Goal: Check status: Check status

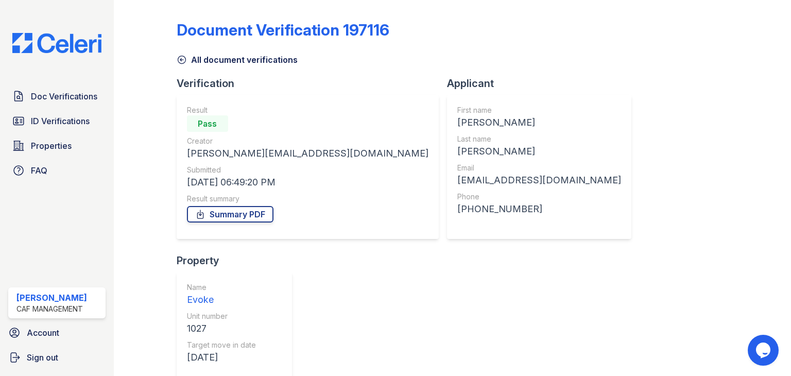
scroll to position [83, 0]
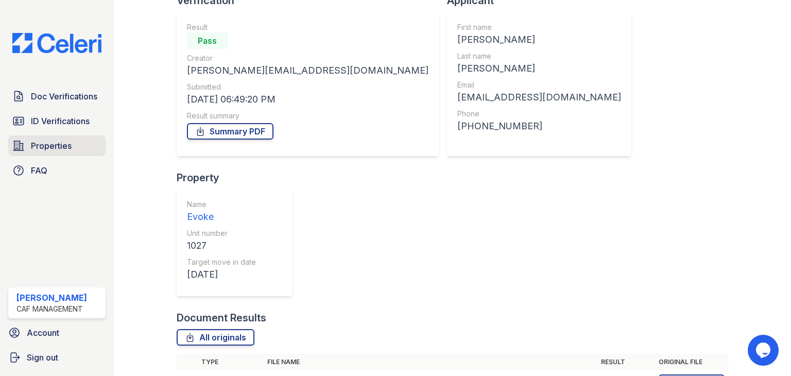
click at [68, 144] on span "Properties" at bounding box center [51, 146] width 41 height 12
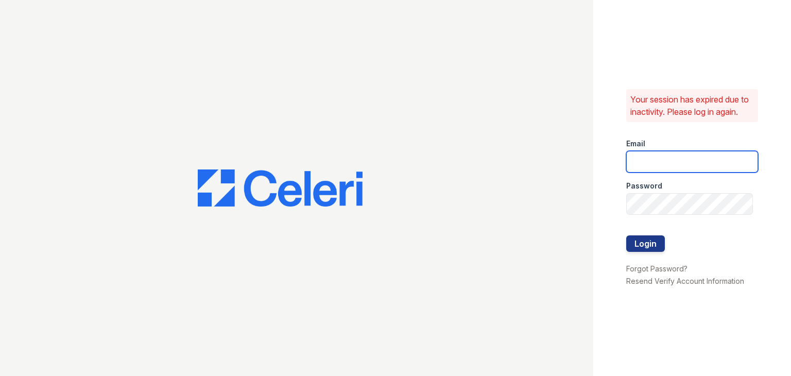
type input "miriam@cafmanagement.com"
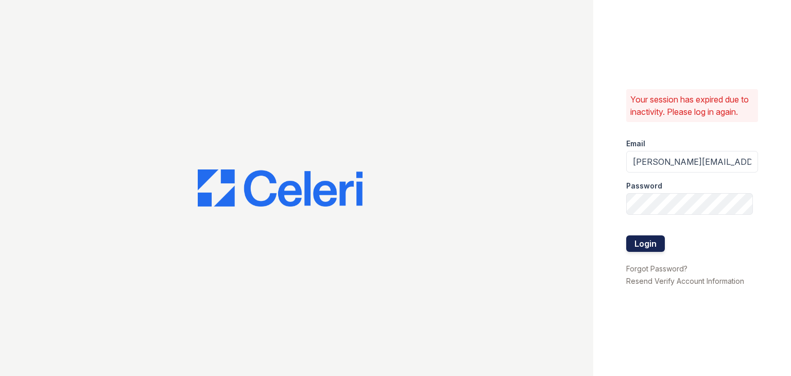
click at [644, 249] on button "Login" at bounding box center [646, 243] width 39 height 16
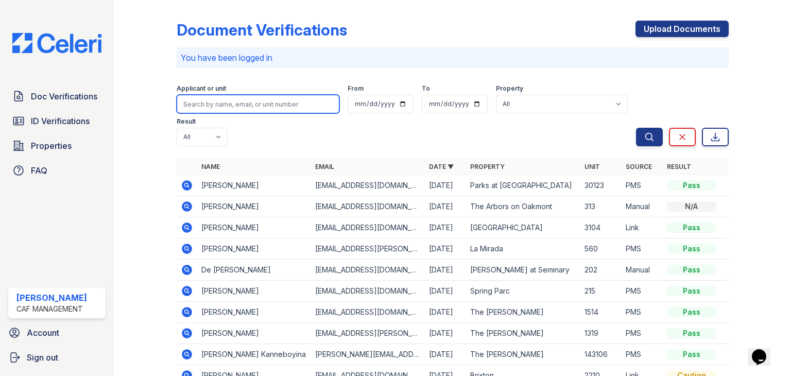
click at [221, 106] on input "search" at bounding box center [258, 104] width 163 height 19
type input "villas"
click at [636, 128] on button "Search" at bounding box center [649, 137] width 27 height 19
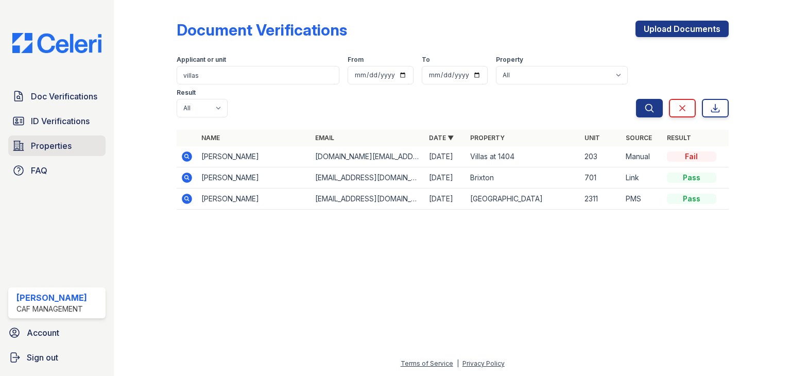
click at [62, 141] on span "Properties" at bounding box center [51, 146] width 41 height 12
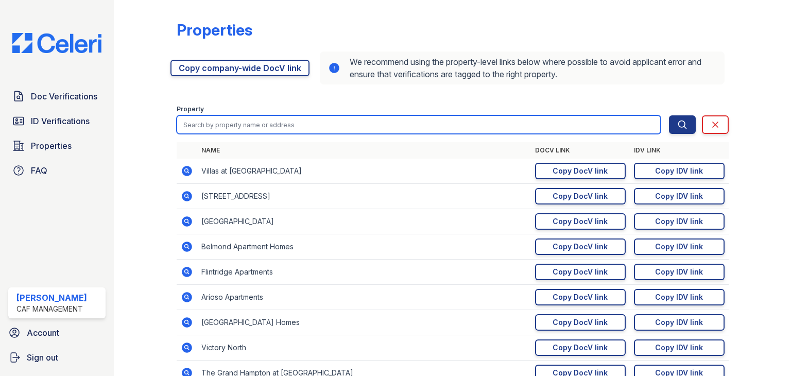
click at [299, 131] on input "search" at bounding box center [419, 124] width 484 height 19
type input "villas"
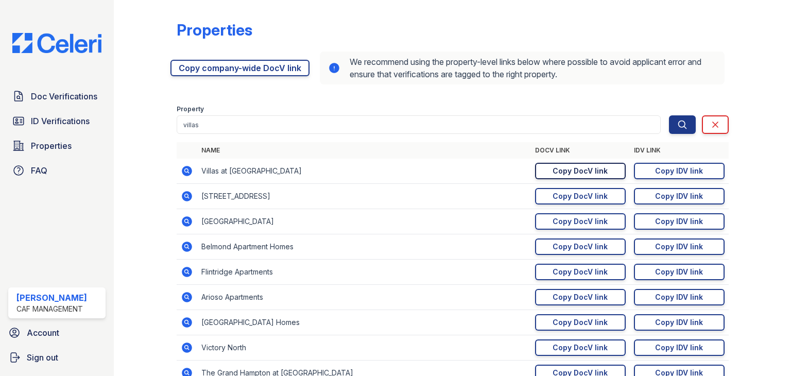
click at [605, 169] on link "Copy DocV link Copy link" at bounding box center [580, 171] width 91 height 16
click at [655, 168] on div "Copy IDV link" at bounding box center [679, 171] width 48 height 10
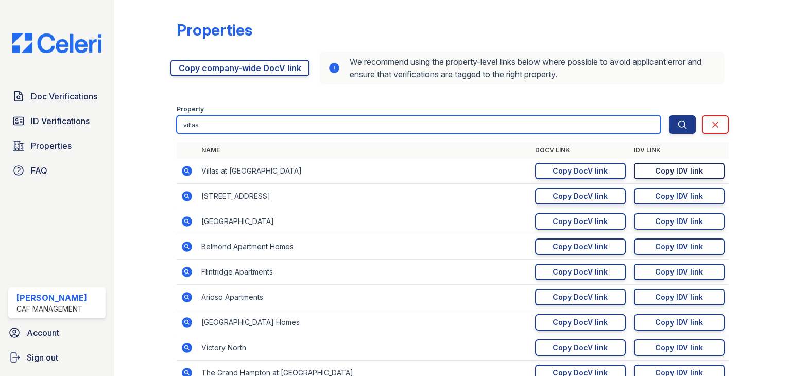
click at [262, 127] on input "villas" at bounding box center [419, 124] width 484 height 19
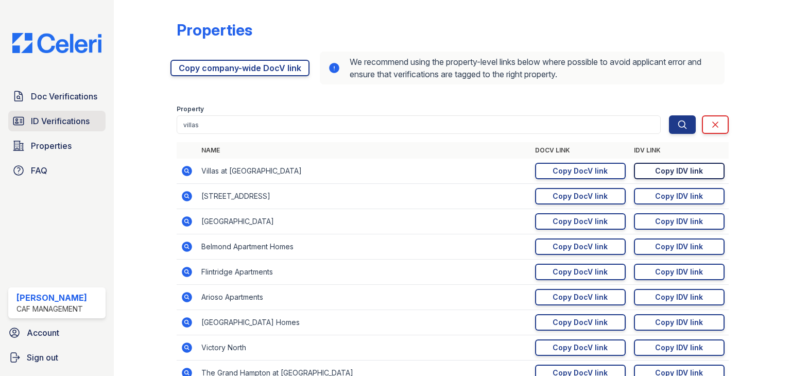
click at [84, 117] on span "ID Verifications" at bounding box center [60, 121] width 59 height 12
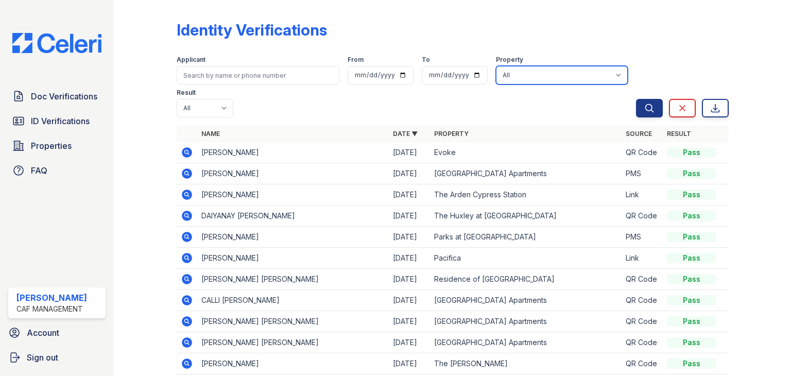
click at [521, 79] on select "All 2929 [GEOGRAPHIC_DATA] 29 Fifty [STREET_ADDRESS][GEOGRAPHIC_DATA] [GEOGRAPH…" at bounding box center [562, 75] width 132 height 19
select select "5320"
click at [496, 66] on select "All 2929 [GEOGRAPHIC_DATA] 29 Fifty [STREET_ADDRESS][GEOGRAPHIC_DATA] [GEOGRAPH…" at bounding box center [562, 75] width 132 height 19
click at [646, 105] on icon "submit" at bounding box center [650, 108] width 8 height 8
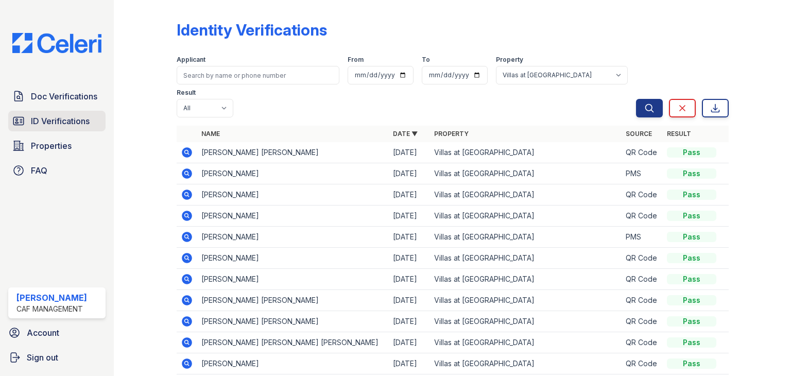
click at [49, 117] on span "ID Verifications" at bounding box center [60, 121] width 59 height 12
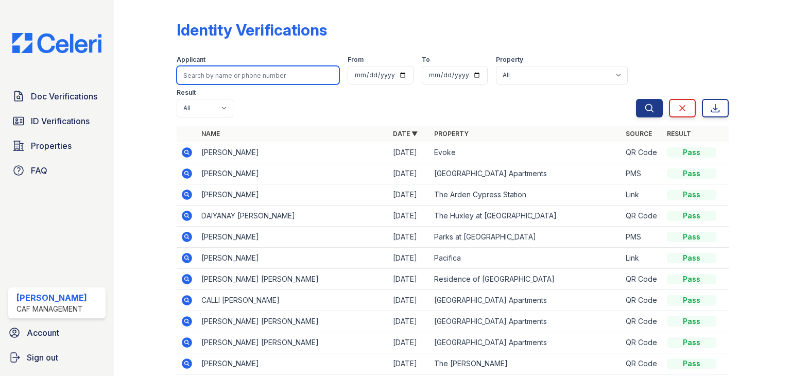
click at [284, 73] on input "search" at bounding box center [258, 75] width 163 height 19
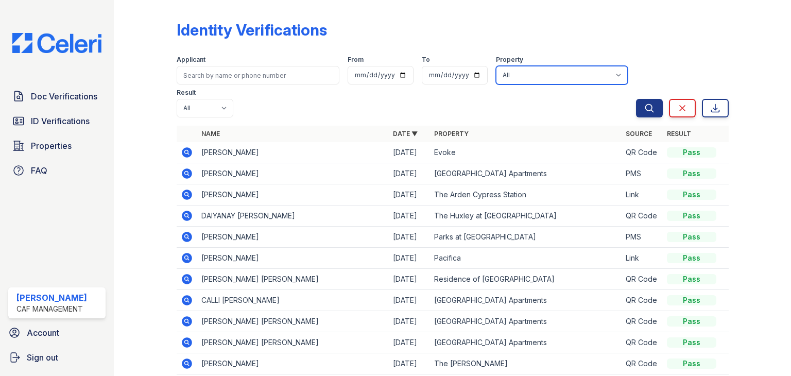
drag, startPoint x: 521, startPoint y: 78, endPoint x: 533, endPoint y: 78, distance: 11.9
click at [533, 78] on select "All 2929 [GEOGRAPHIC_DATA] 29 Fifty [STREET_ADDRESS][GEOGRAPHIC_DATA] [GEOGRAPH…" at bounding box center [562, 75] width 132 height 19
select select "5320"
click at [496, 66] on select "All 2929 [GEOGRAPHIC_DATA] 29 Fifty [STREET_ADDRESS][GEOGRAPHIC_DATA] [GEOGRAPH…" at bounding box center [562, 75] width 132 height 19
click at [645, 107] on icon "submit" at bounding box center [650, 108] width 10 height 10
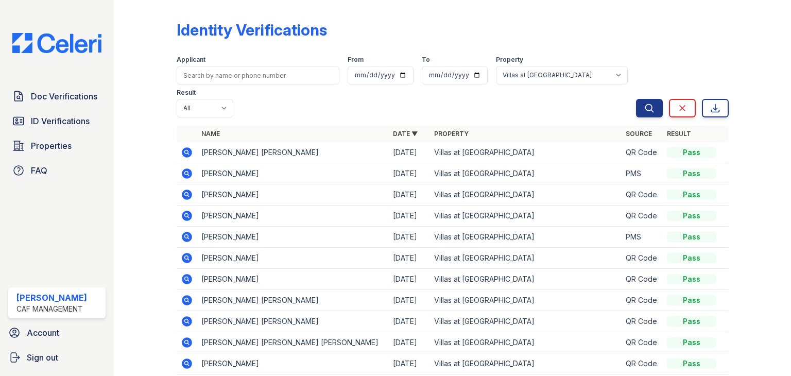
click at [64, 108] on div "Doc Verifications ID Verifications Properties FAQ" at bounding box center [57, 133] width 106 height 95
click at [64, 99] on span "Doc Verifications" at bounding box center [64, 96] width 66 height 12
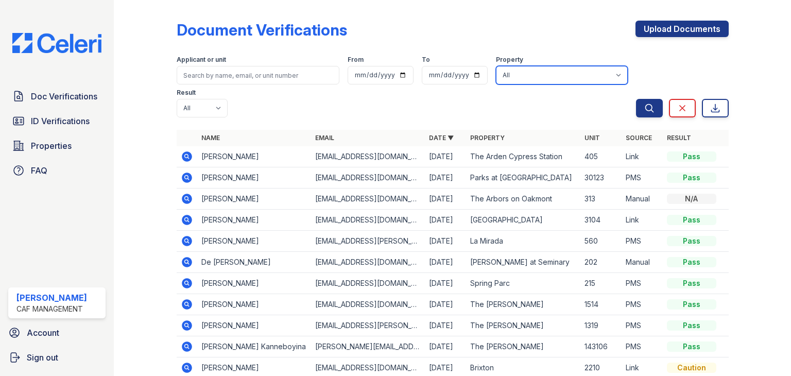
click at [538, 74] on select "All 2929 [GEOGRAPHIC_DATA] 29 Fifty [STREET_ADDRESS][GEOGRAPHIC_DATA] [GEOGRAPH…" at bounding box center [562, 75] width 132 height 19
select select "5320"
click at [496, 66] on select "All 2929 [GEOGRAPHIC_DATA] 29 Fifty [STREET_ADDRESS][GEOGRAPHIC_DATA] [GEOGRAPH…" at bounding box center [562, 75] width 132 height 19
click at [645, 109] on icon "submit" at bounding box center [650, 108] width 10 height 10
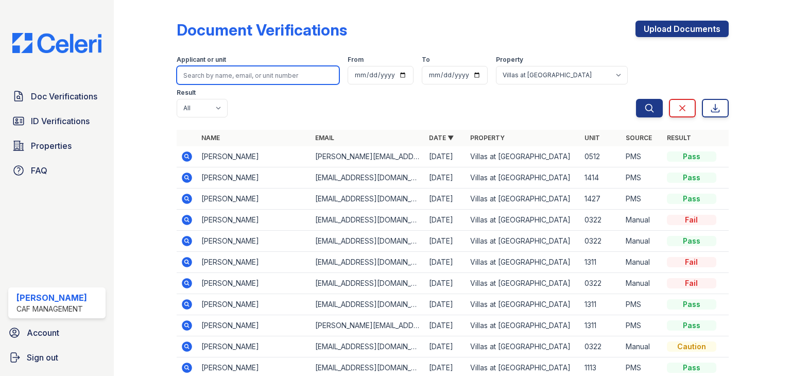
click at [257, 71] on input "search" at bounding box center [258, 75] width 163 height 19
type input "[PERSON_NAME]"
click at [636, 99] on button "Search" at bounding box center [649, 108] width 27 height 19
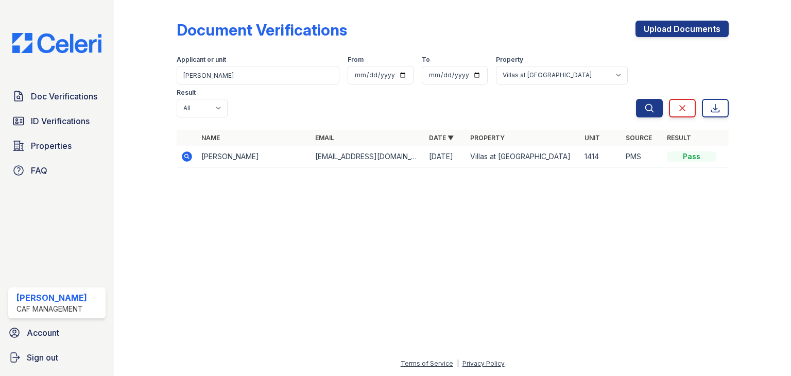
click at [185, 150] on icon at bounding box center [187, 156] width 12 height 12
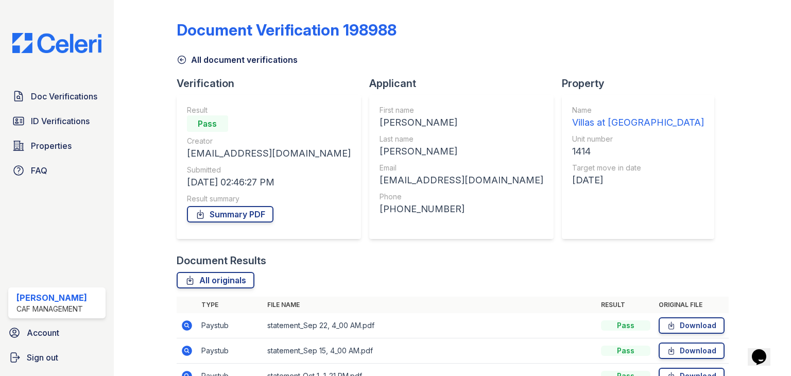
scroll to position [159, 0]
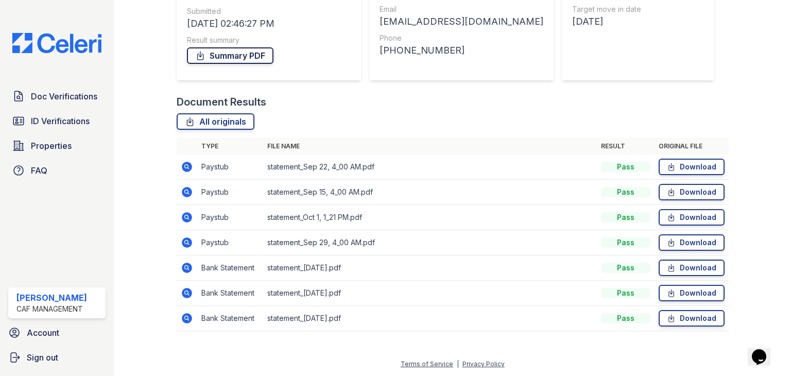
click at [230, 55] on link "Summary PDF" at bounding box center [230, 55] width 87 height 16
